Goal: Check status: Check status

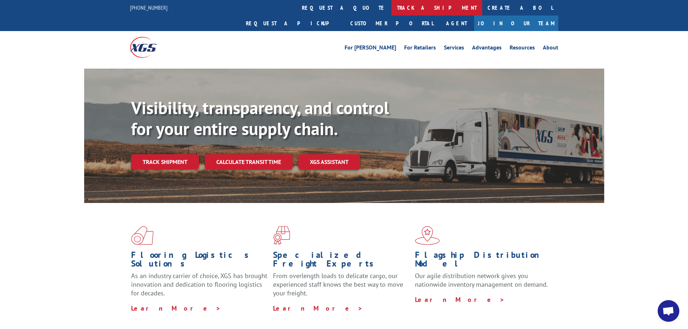
click at [392, 4] on link "track a shipment" at bounding box center [437, 8] width 91 height 16
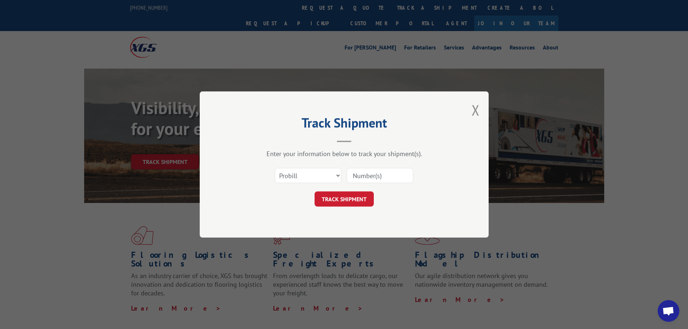
paste input "17622566"
type input "17622566"
click at [340, 197] on button "TRACK SHIPMENT" at bounding box center [344, 198] width 59 height 15
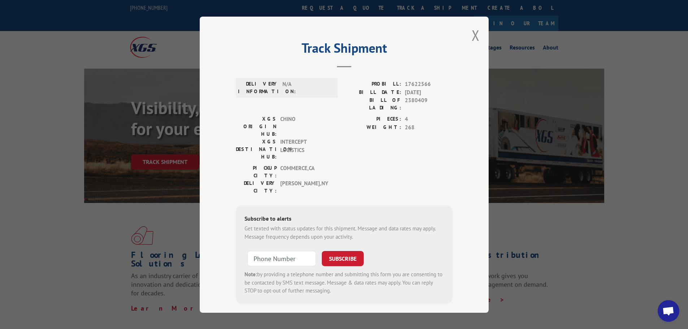
click at [616, 237] on div "Track Shipment DELIVERY INFORMATION: N/A PROBILL: 17622566 BILL DATE: [DATE] BI…" at bounding box center [344, 164] width 688 height 329
click at [477, 36] on button "Close modal" at bounding box center [476, 35] width 8 height 19
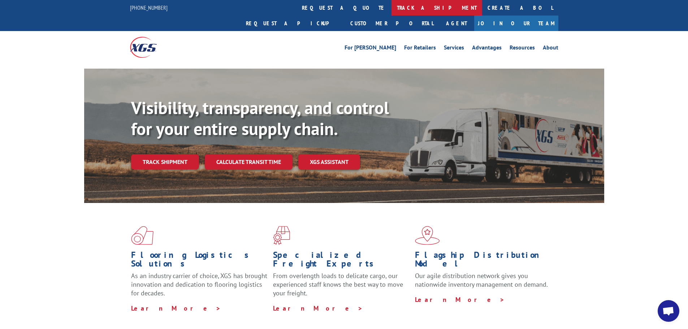
click at [392, 9] on link "track a shipment" at bounding box center [437, 8] width 91 height 16
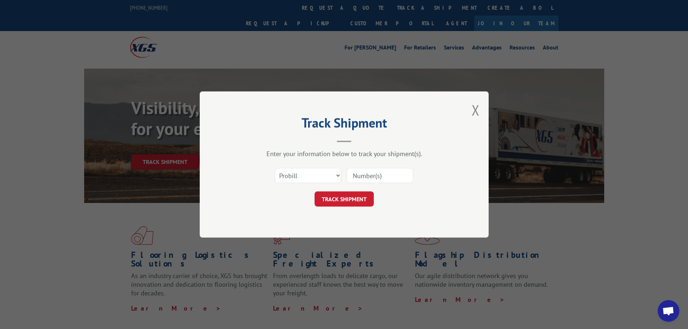
paste input "17622566"
type input "17622566"
click at [357, 198] on button "TRACK SHIPMENT" at bounding box center [344, 198] width 59 height 15
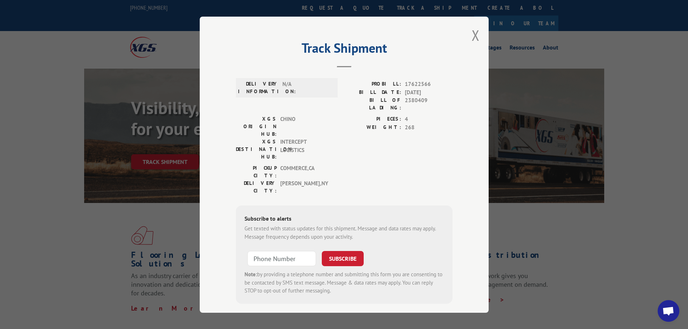
click at [109, 275] on div "Track Shipment DELIVERY INFORMATION: N/A PROBILL: 17622566 BILL DATE: [DATE] BI…" at bounding box center [344, 164] width 688 height 329
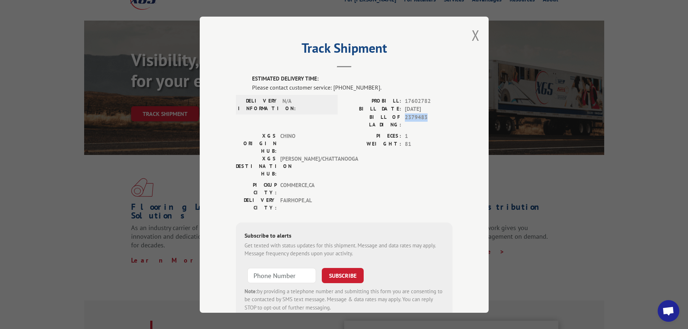
scroll to position [15, 0]
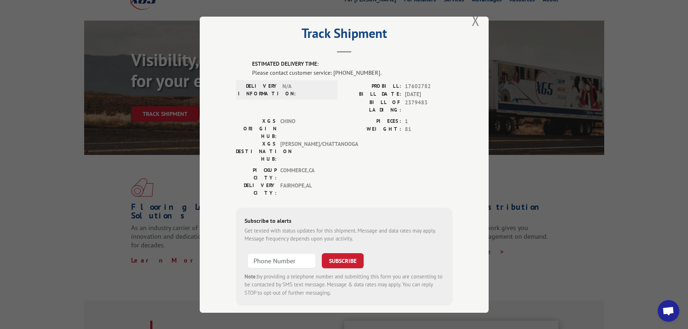
click at [155, 155] on div "Track Shipment ESTIMATED DELIVERY TIME: Please contact customer service: [PHONE…" at bounding box center [344, 164] width 688 height 329
click at [476, 21] on button "Close modal" at bounding box center [476, 20] width 8 height 19
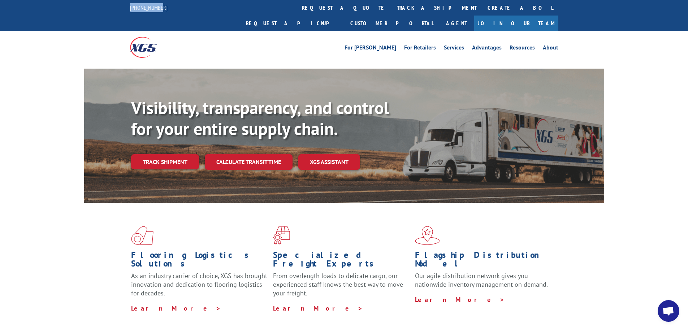
drag, startPoint x: 128, startPoint y: 7, endPoint x: 161, endPoint y: 8, distance: 32.5
click at [161, 8] on div "844-947-7447 request a quote track a shipment Create a BOL Request a pickup Cus…" at bounding box center [344, 15] width 688 height 31
